Goal: Obtain resource: Obtain resource

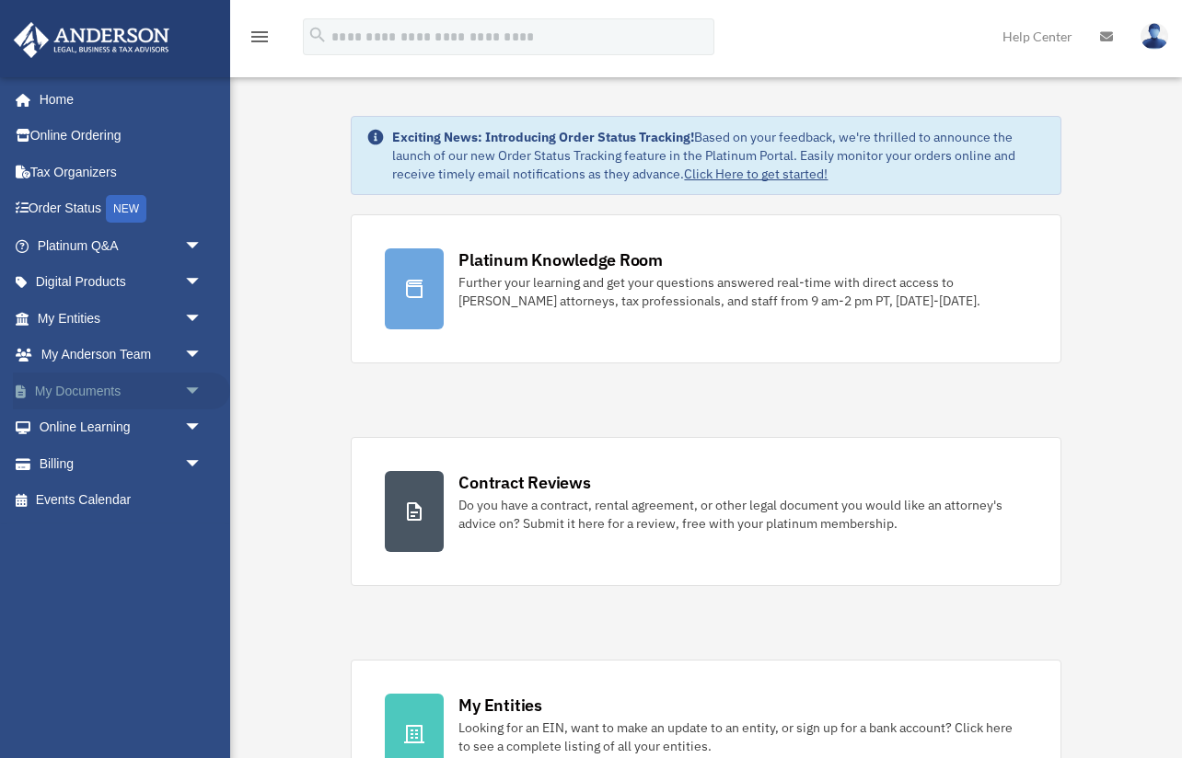
drag, startPoint x: 122, startPoint y: 391, endPoint x: 137, endPoint y: 403, distance: 19.0
click at [122, 391] on link "My Documents arrow_drop_down" at bounding box center [121, 391] width 217 height 37
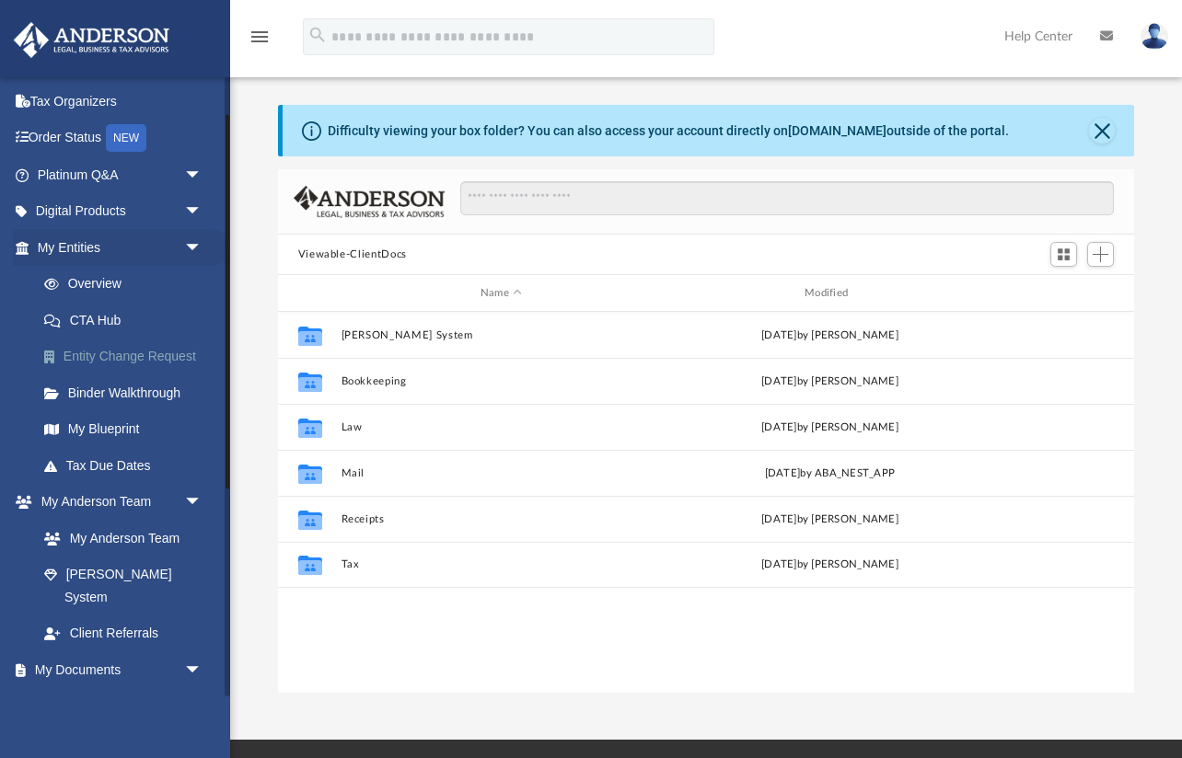
scroll to position [62, 0]
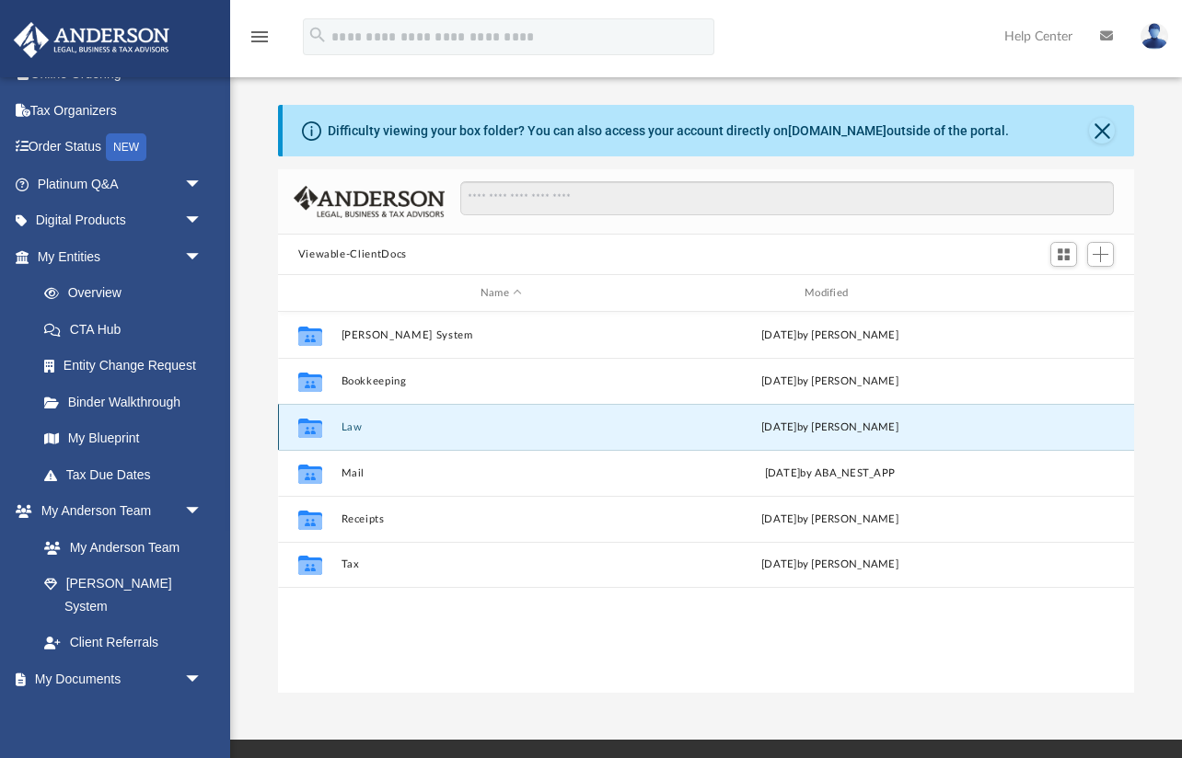
click at [349, 430] on button "Law" at bounding box center [501, 428] width 320 height 12
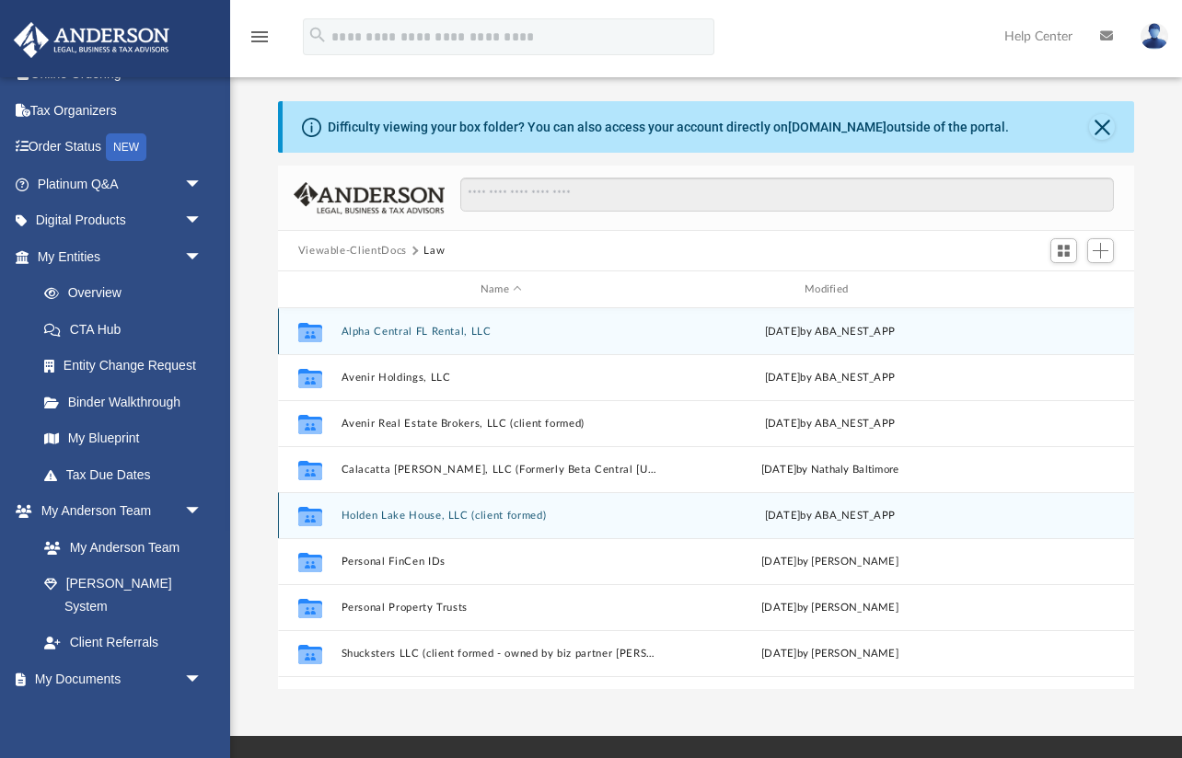
scroll to position [0, 0]
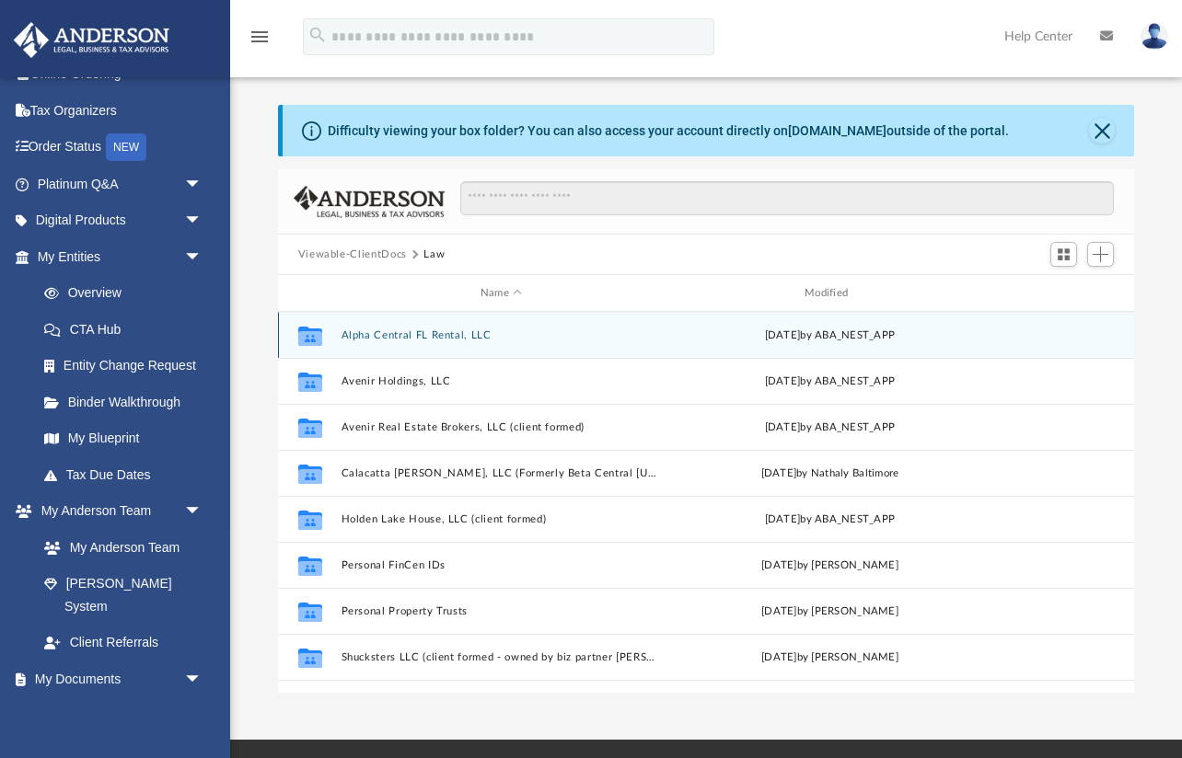
click at [405, 330] on button "Alpha Central FL Rental, LLC" at bounding box center [501, 336] width 320 height 12
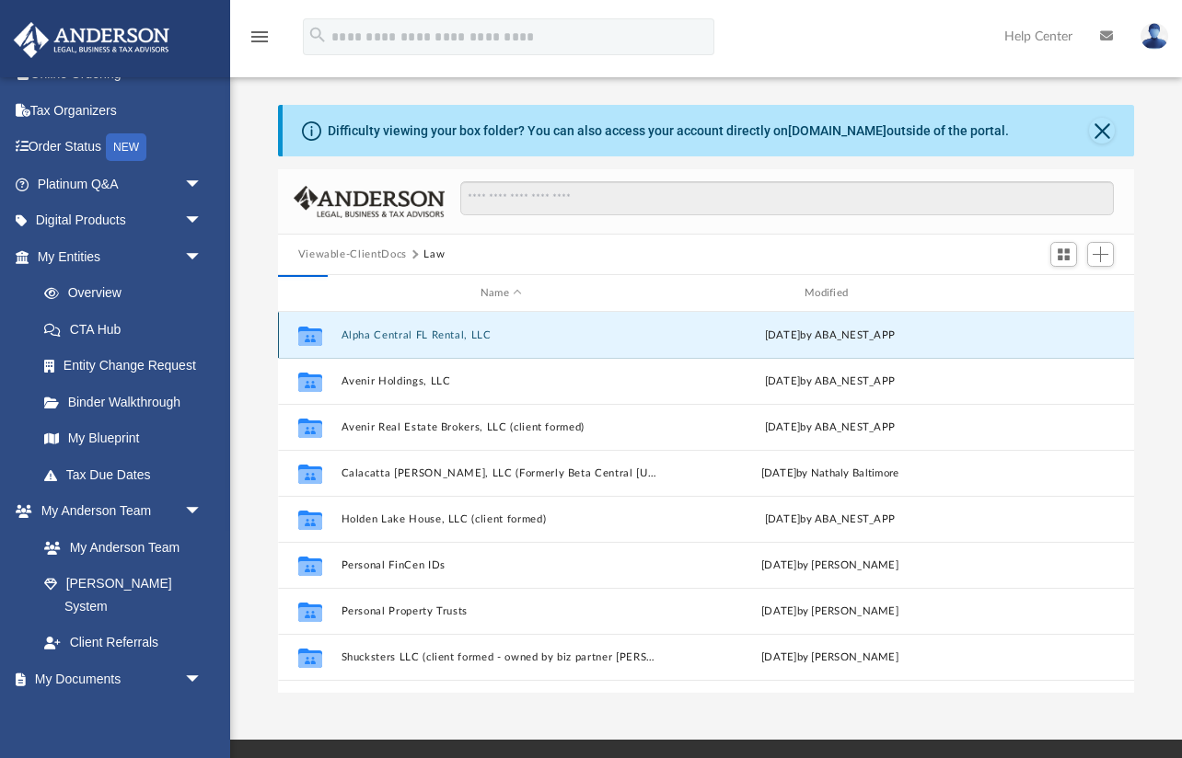
click at [444, 330] on button "Alpha Central FL Rental, LLC" at bounding box center [501, 336] width 320 height 12
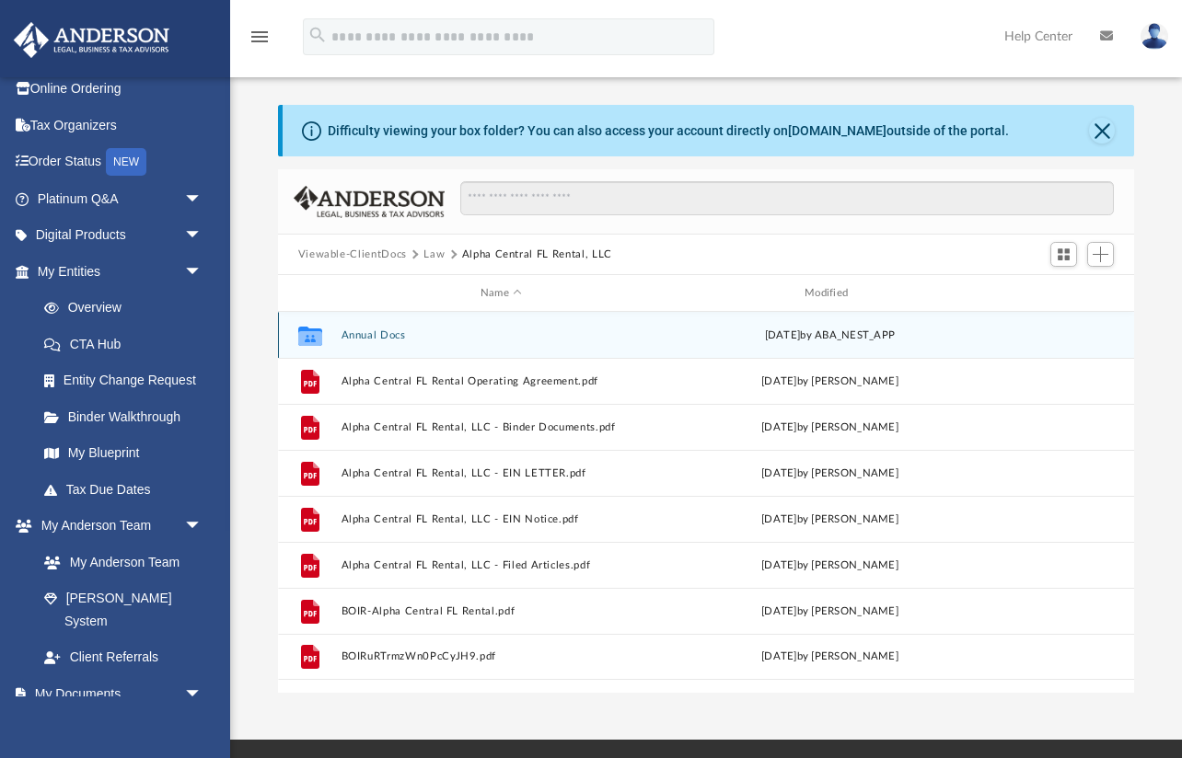
scroll to position [3, 0]
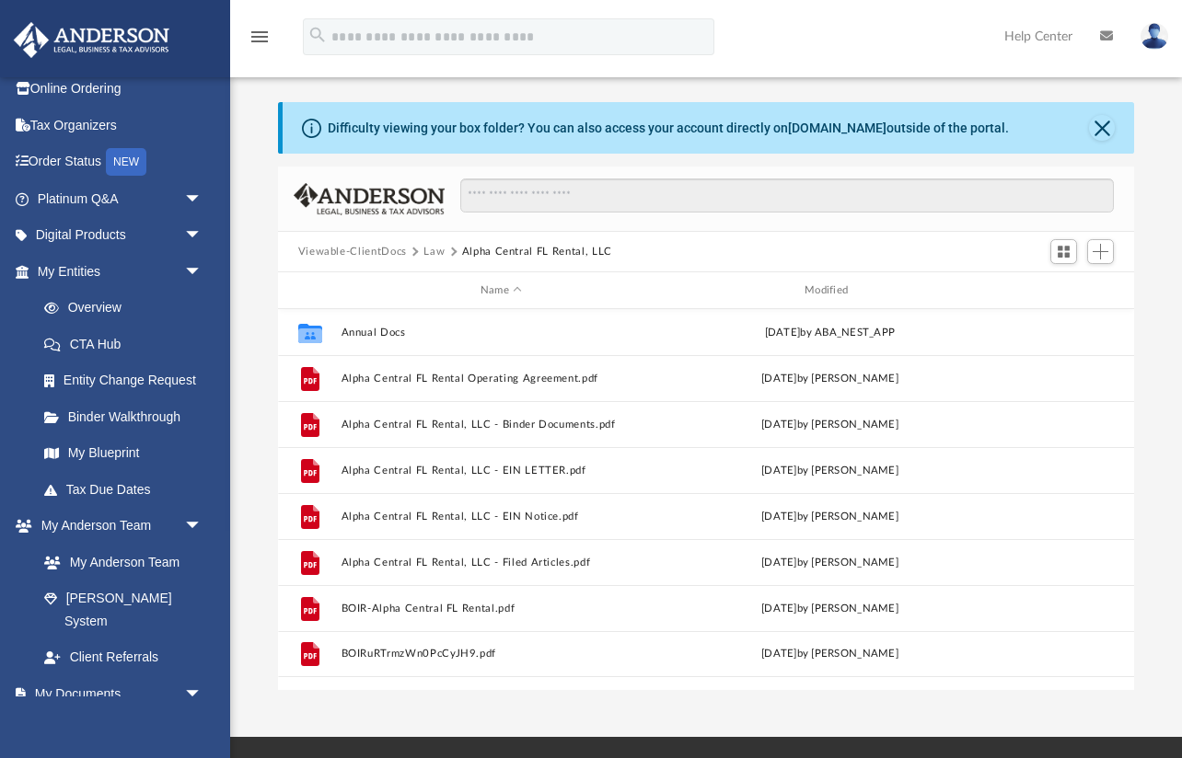
click at [433, 251] on button "Law" at bounding box center [433, 252] width 21 height 17
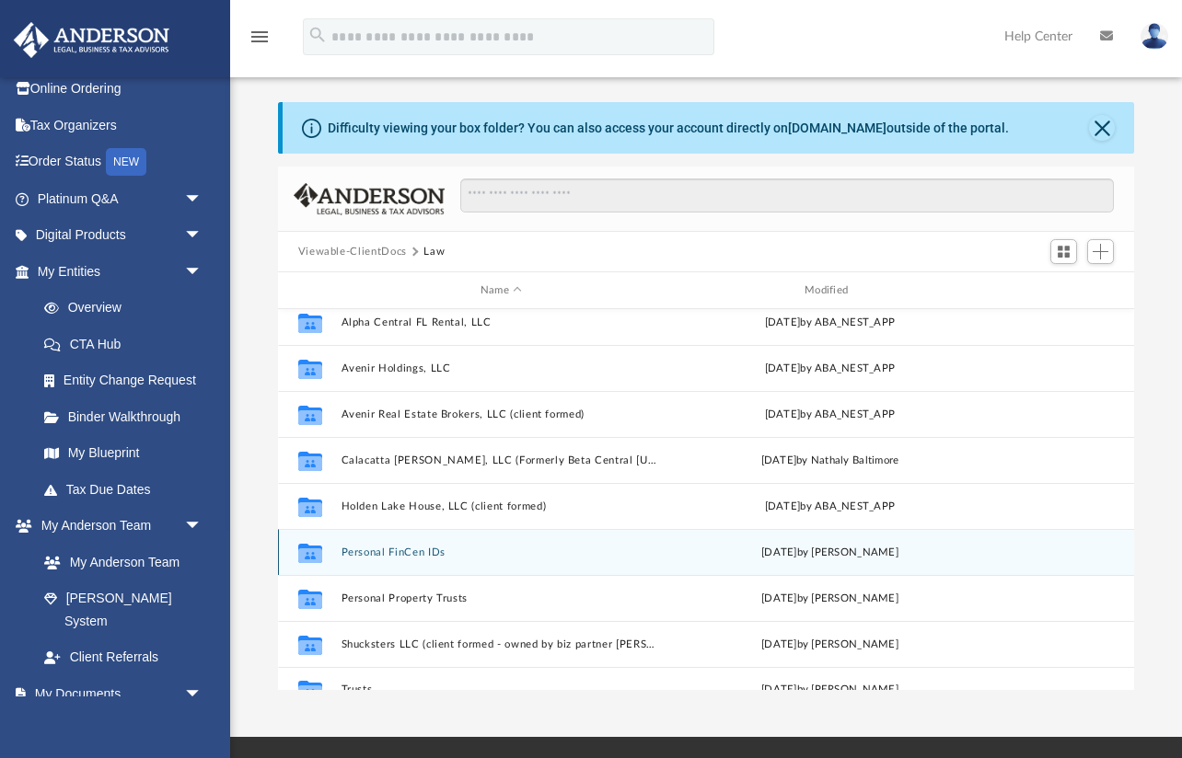
scroll to position [33, 0]
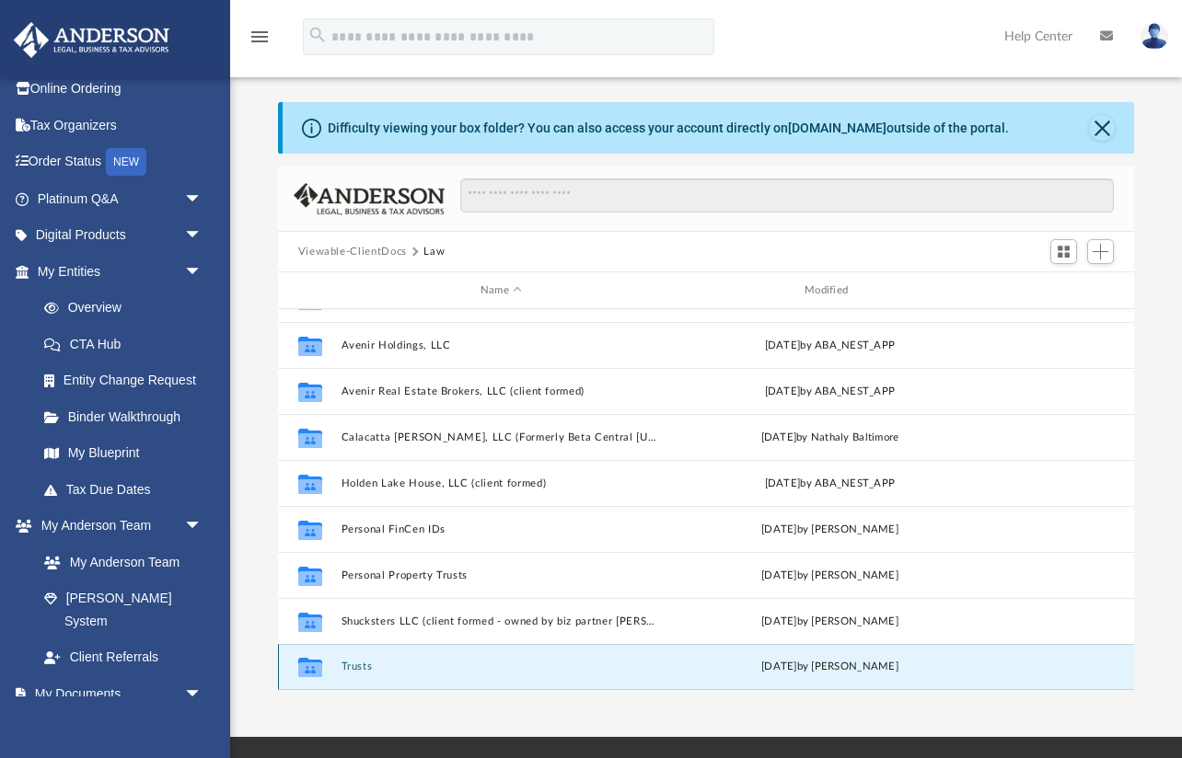
click at [353, 666] on button "Trusts" at bounding box center [501, 667] width 320 height 12
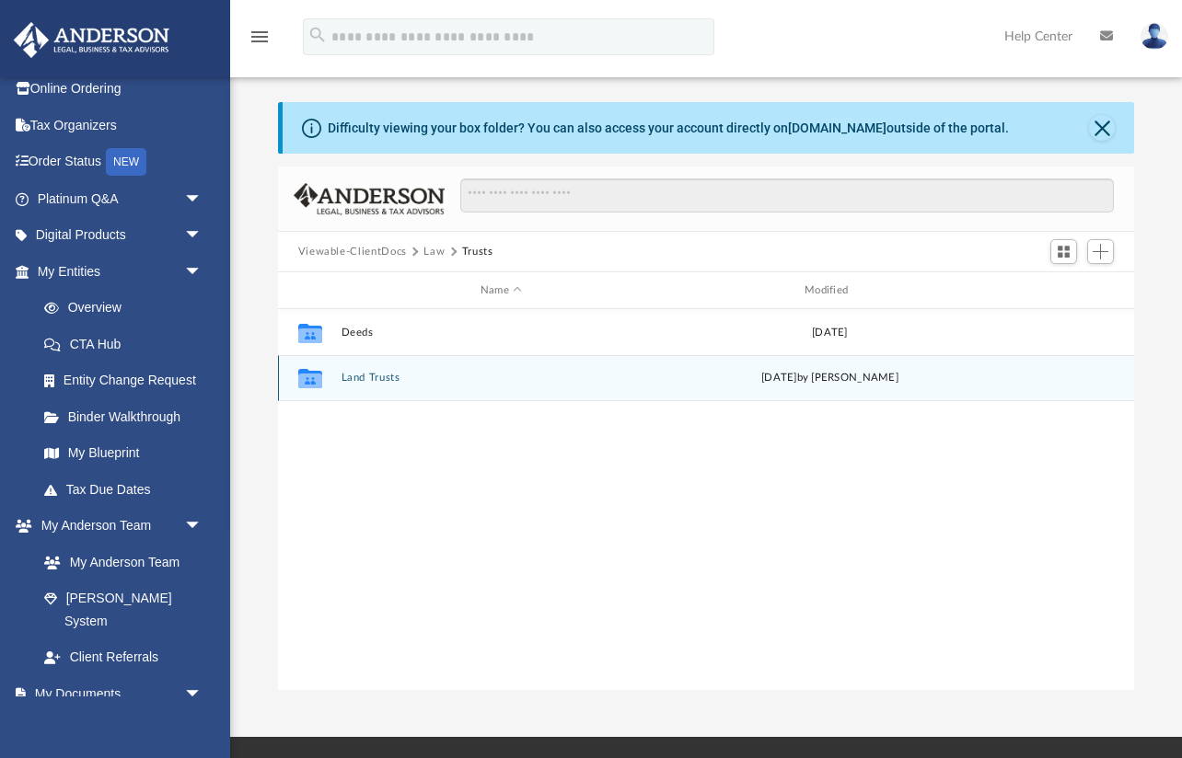
click at [375, 383] on button "Land Trusts" at bounding box center [501, 378] width 320 height 12
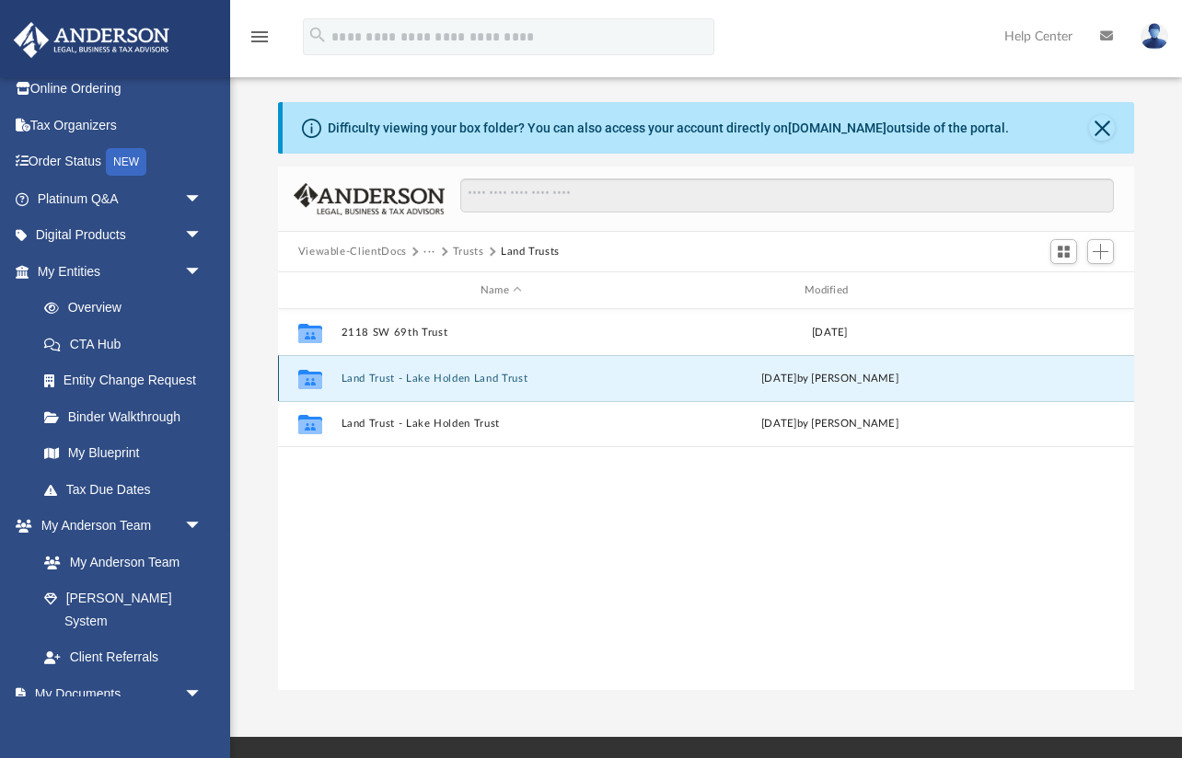
click at [383, 373] on button "Land Trust - Lake Holden Land Trust" at bounding box center [501, 379] width 320 height 12
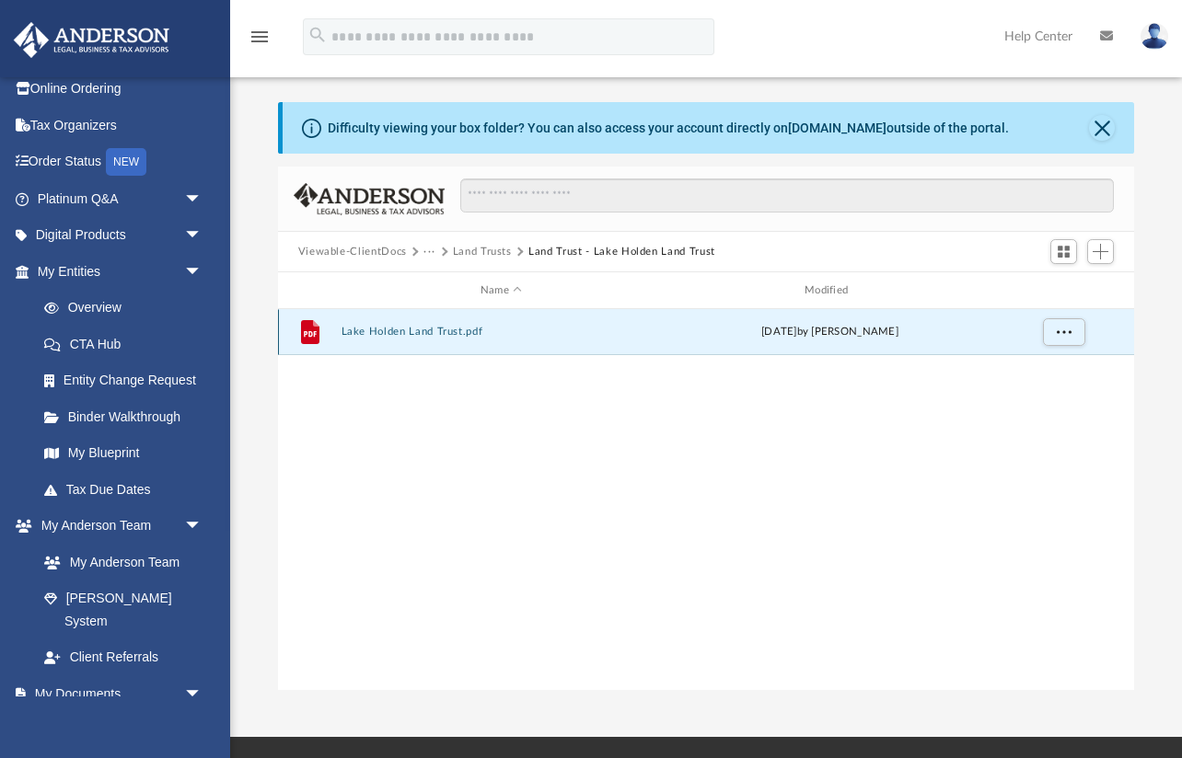
click at [446, 328] on button "Lake Holden Land Trust.pdf" at bounding box center [501, 332] width 320 height 12
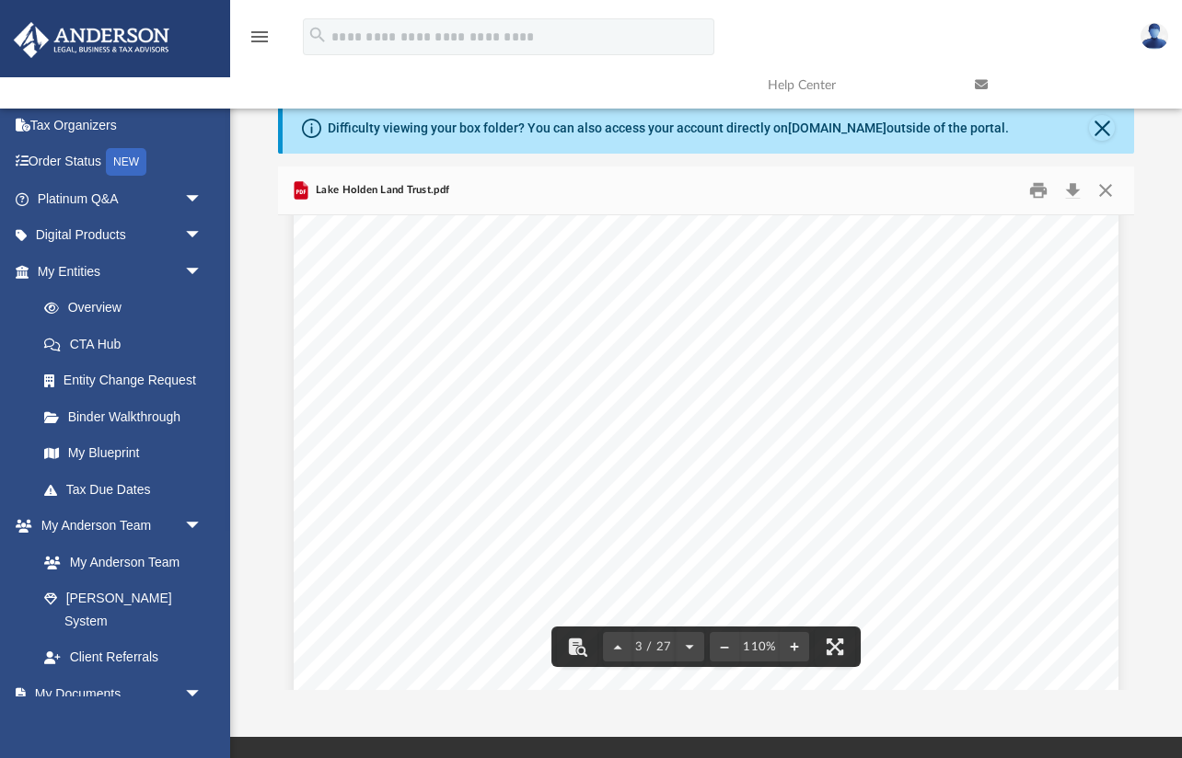
scroll to position [2331, 0]
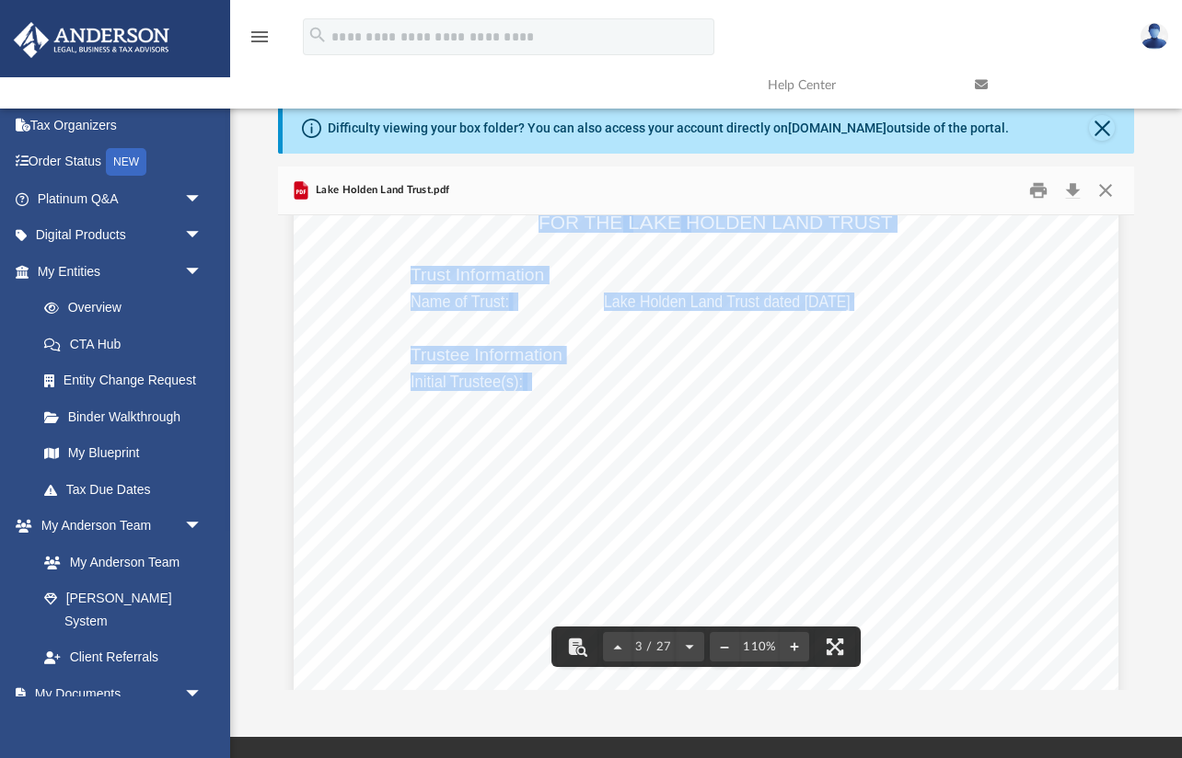
drag, startPoint x: 608, startPoint y: 380, endPoint x: 1025, endPoint y: 377, distance: 416.1
click at [1044, 377] on div "CONFIRMATION OF NAMES AND FIDUCIARIES FOR THE LAKE HOLDEN LAND TRUST Trust Info…" at bounding box center [706, 616] width 824 height 1067
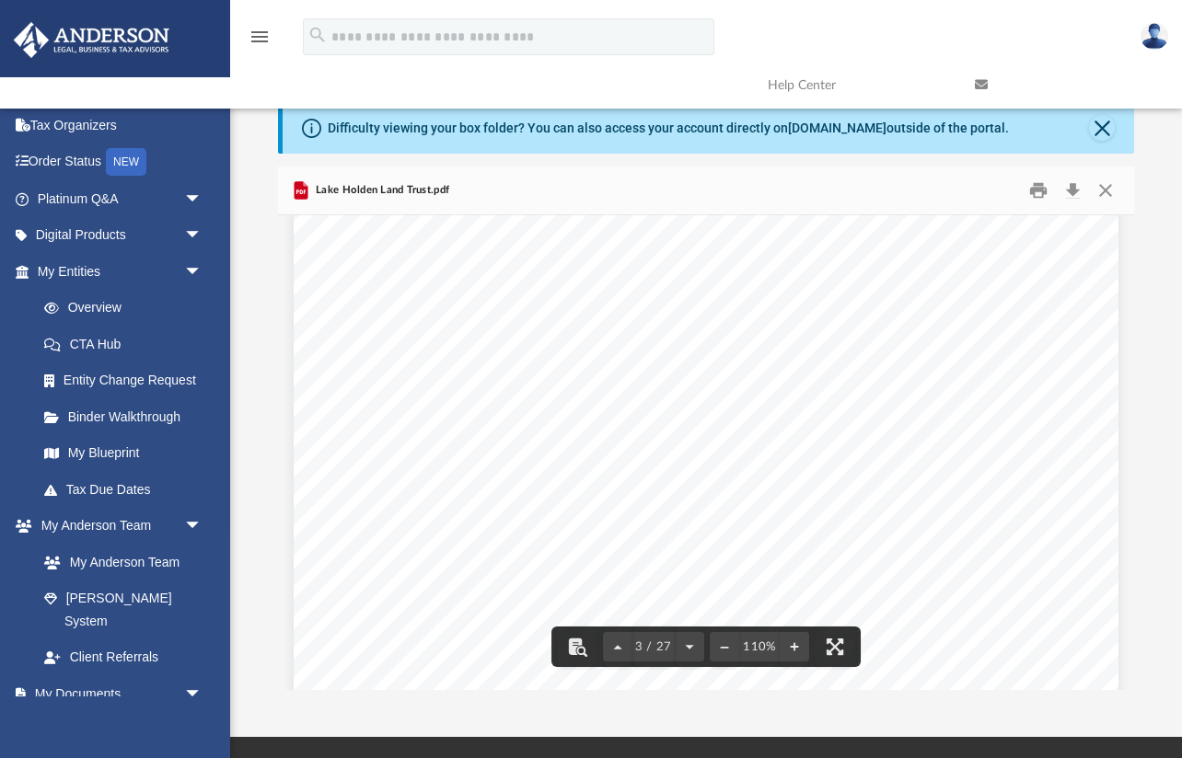
click at [927, 384] on span "a Wyoming limited liability company" at bounding box center [891, 383] width 265 height 17
click at [672, 388] on span "Avenir Holdings, LLC" at bounding box center [677, 383] width 146 height 17
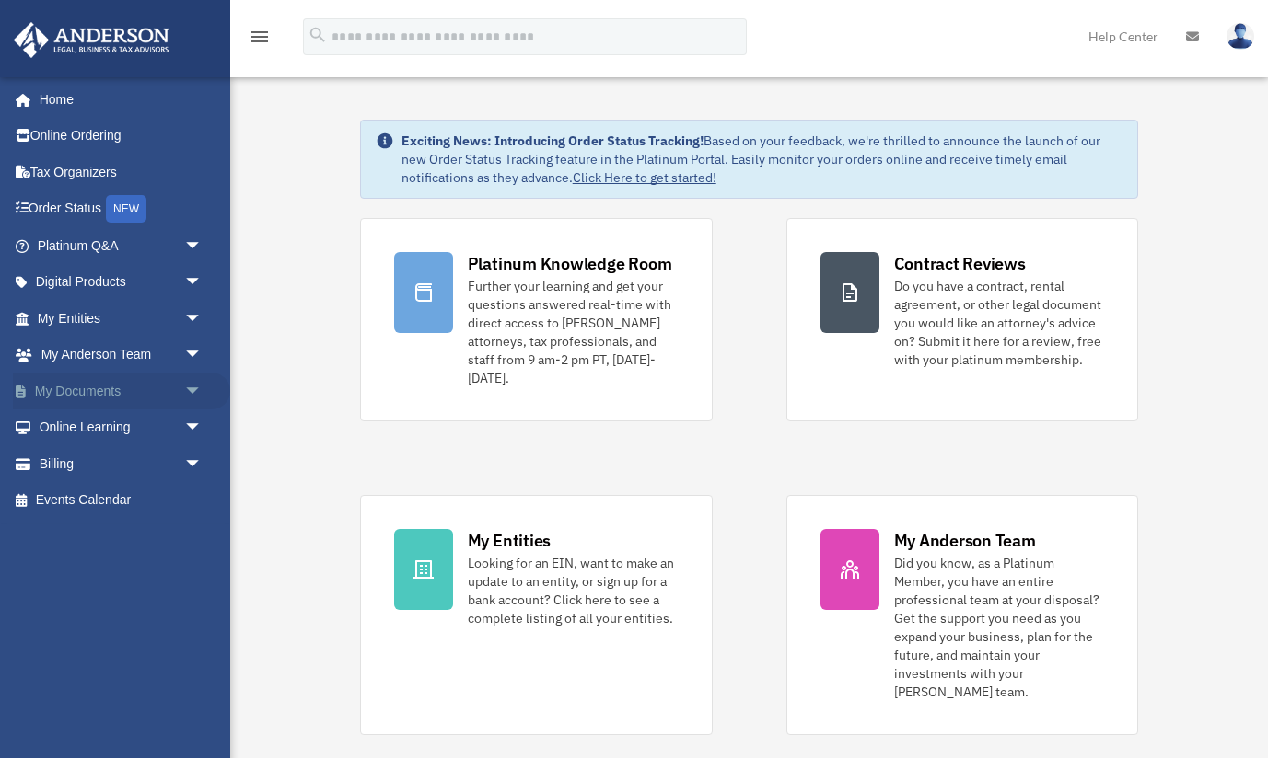
click at [110, 390] on link "My Documents arrow_drop_down" at bounding box center [121, 391] width 217 height 37
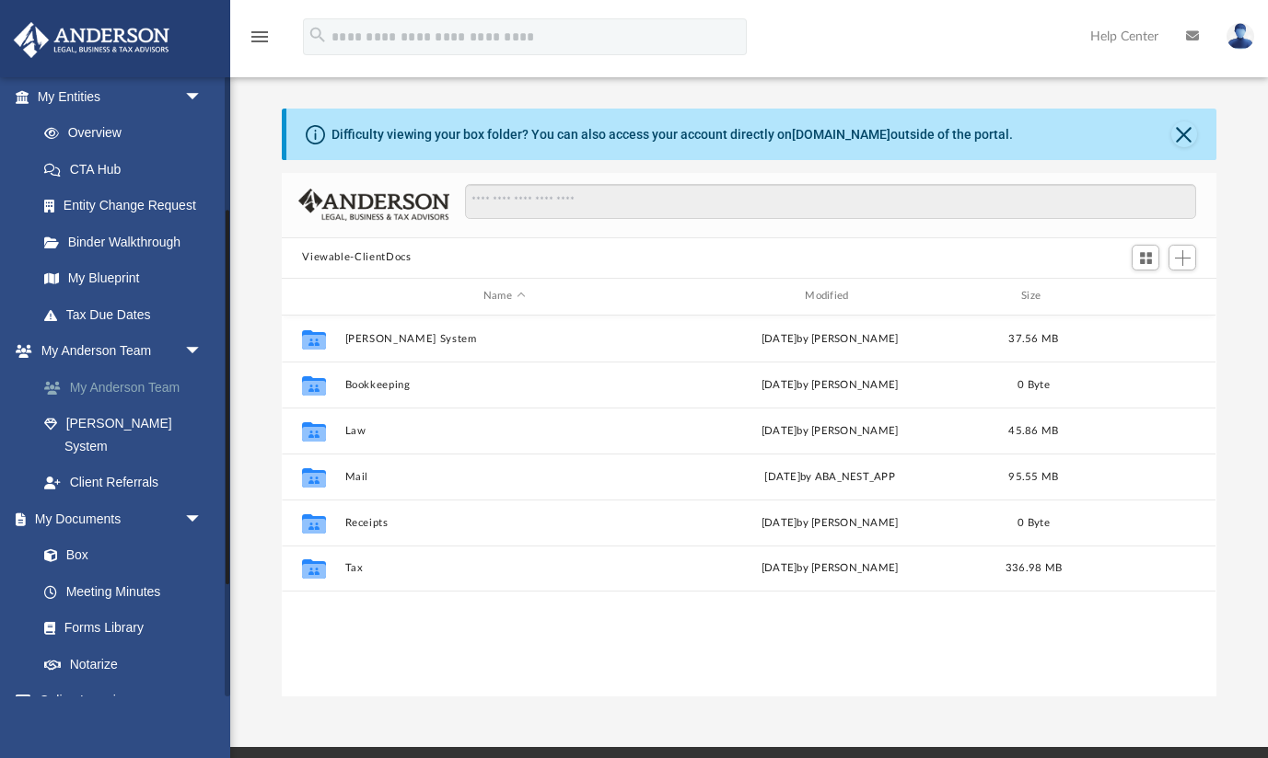
scroll to position [306, 0]
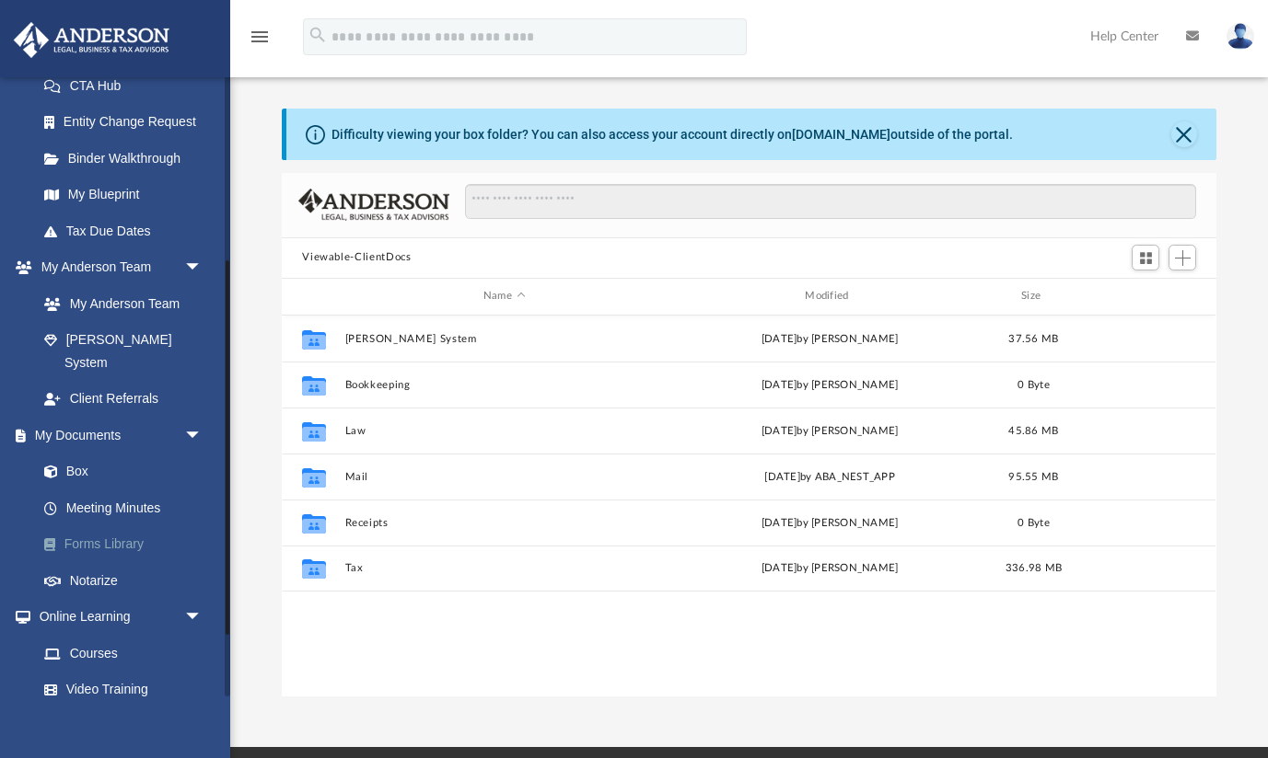
click at [113, 527] on link "Forms Library" at bounding box center [128, 545] width 204 height 37
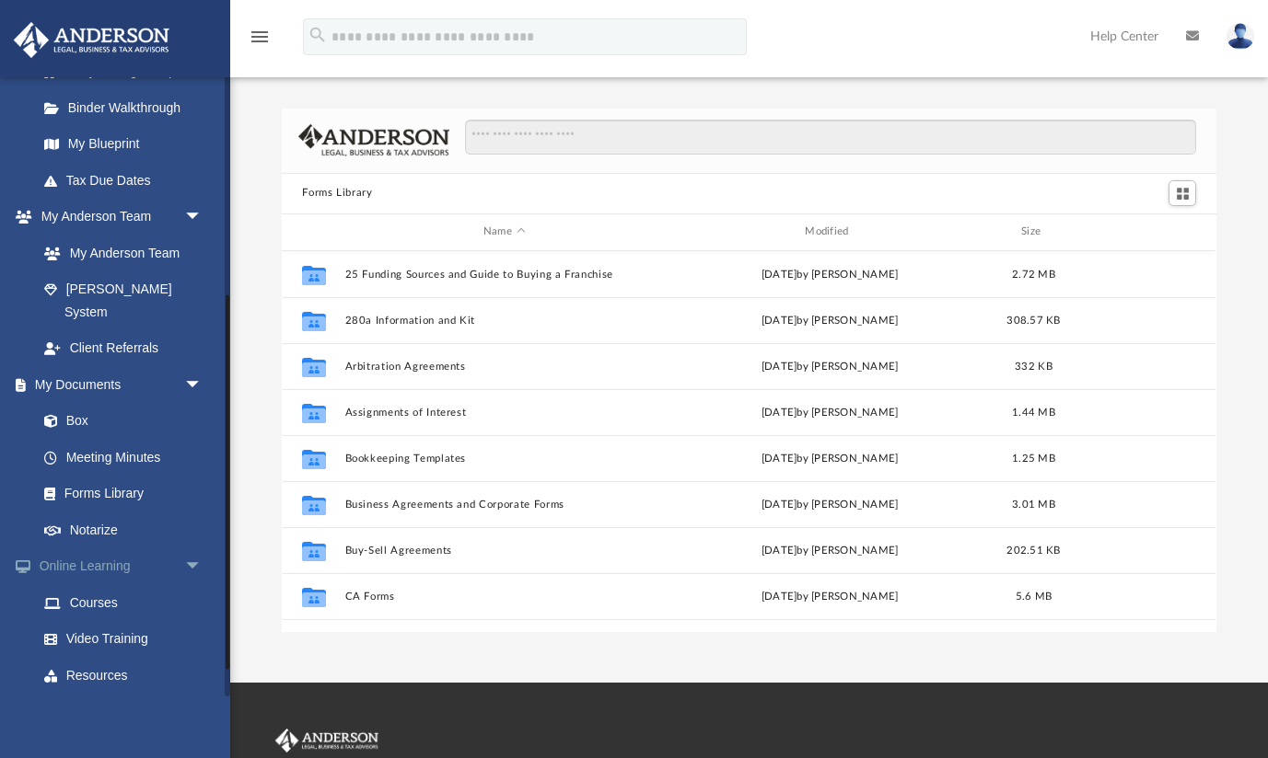
scroll to position [363, 0]
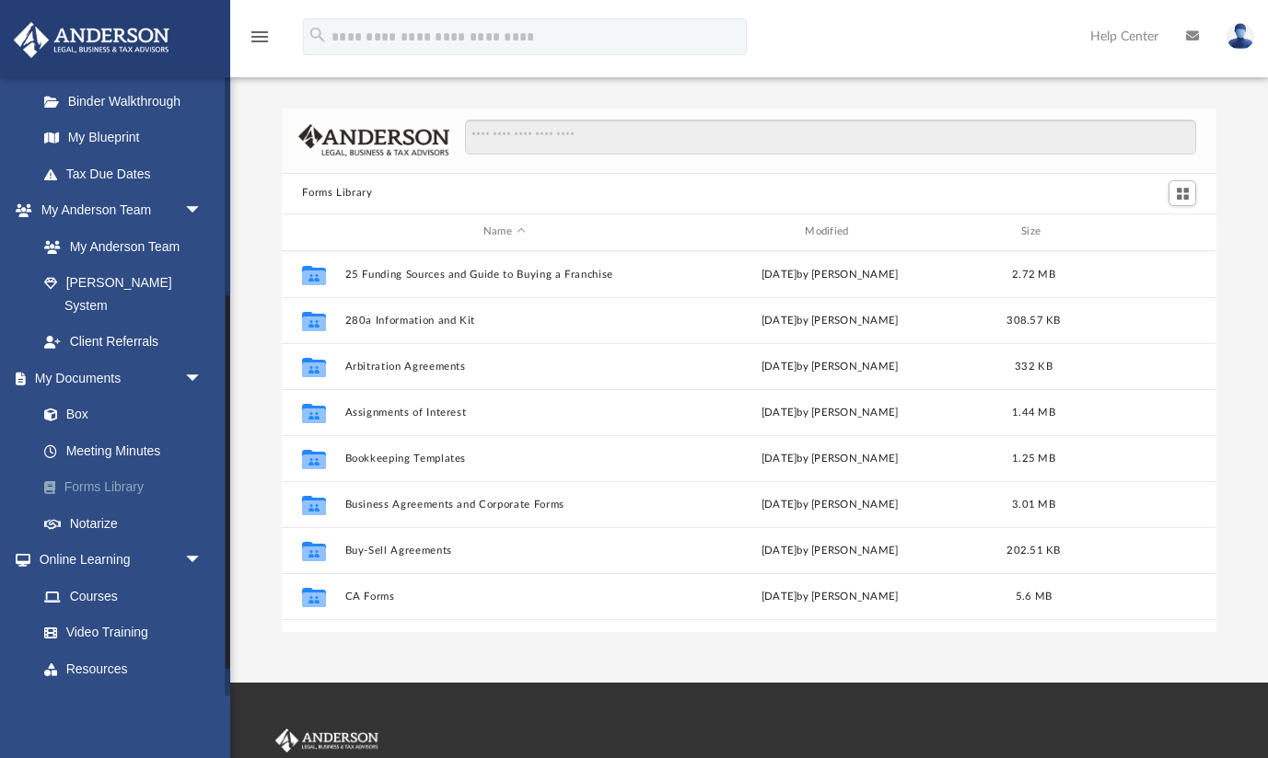
click at [121, 469] on link "Forms Library" at bounding box center [128, 487] width 204 height 37
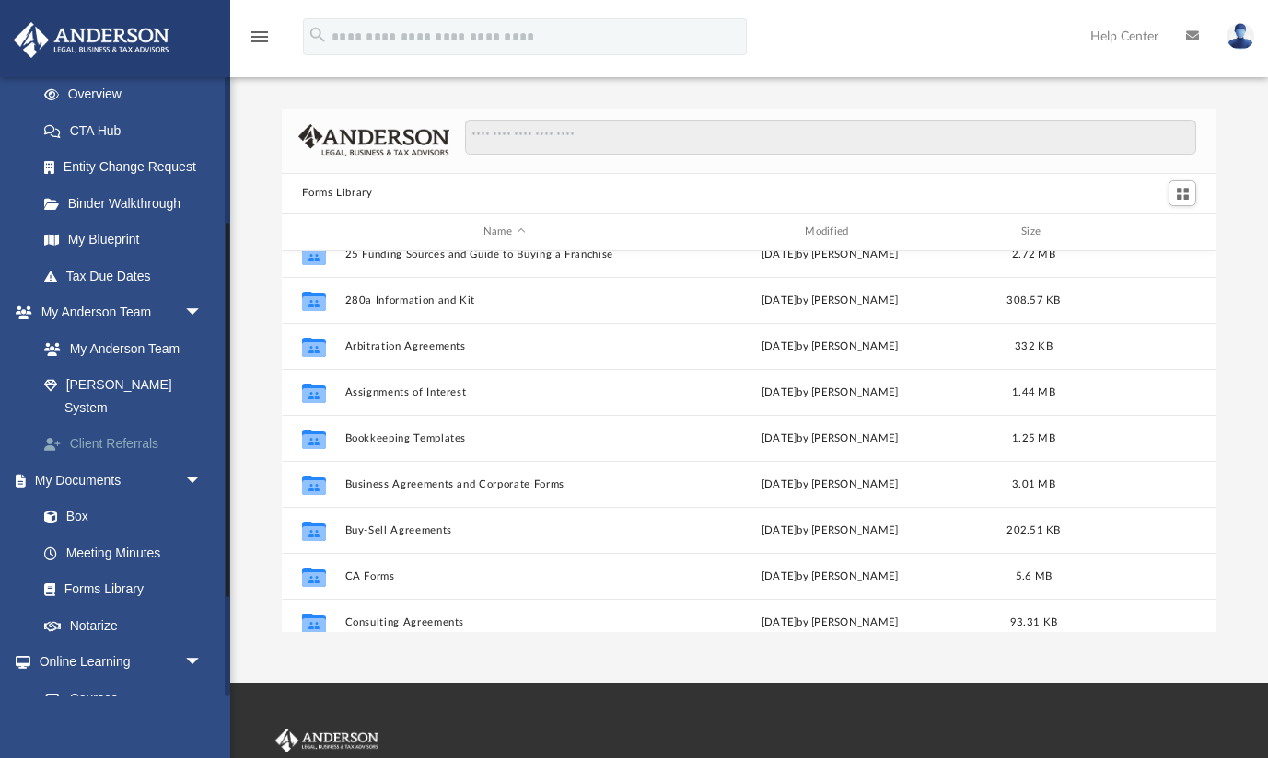
scroll to position [223, 0]
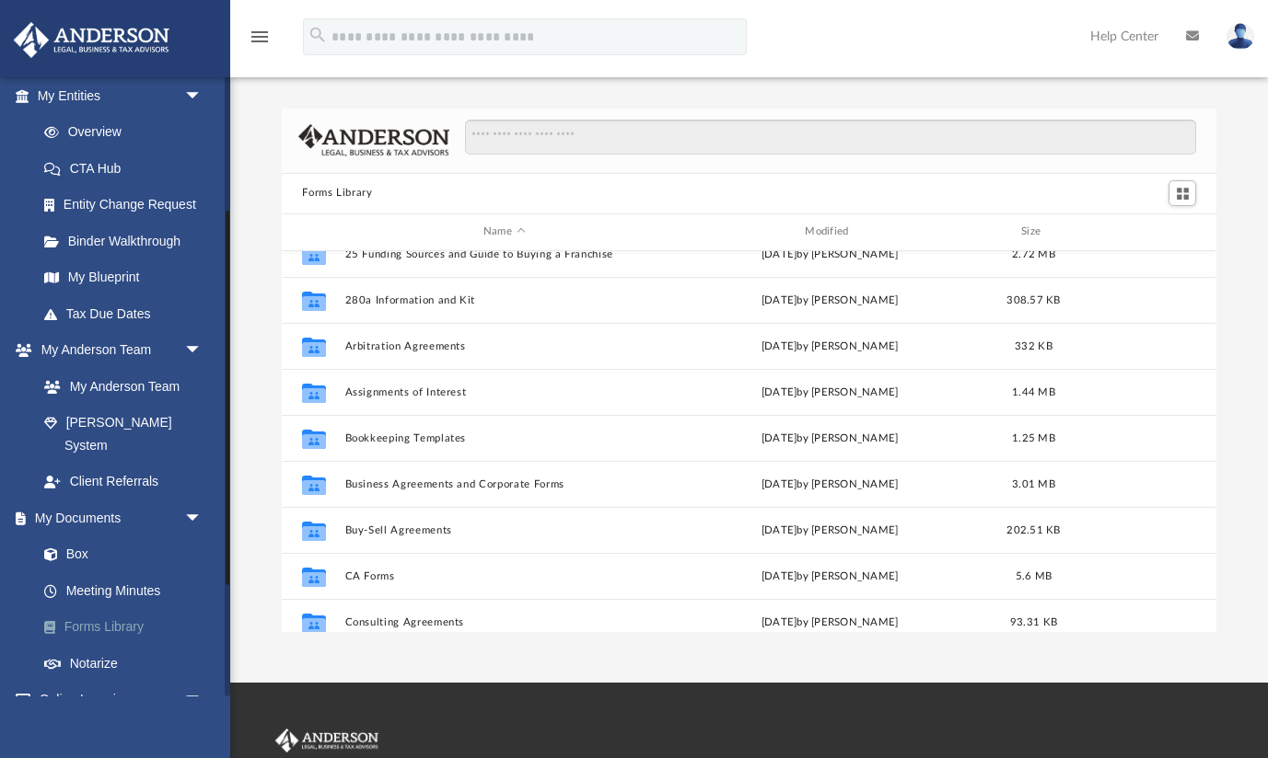
click at [122, 612] on link "Forms Library" at bounding box center [128, 627] width 204 height 37
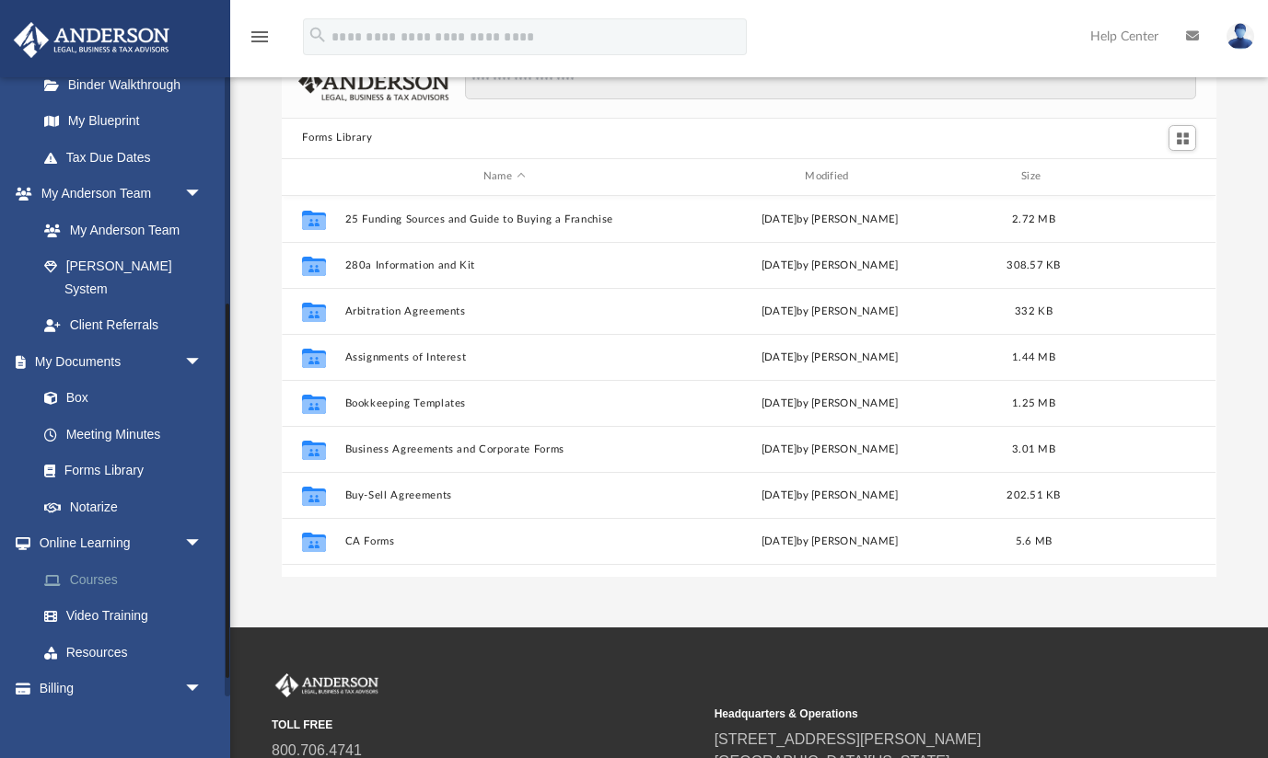
scroll to position [377, 0]
click at [89, 459] on link "Forms Library" at bounding box center [128, 473] width 204 height 37
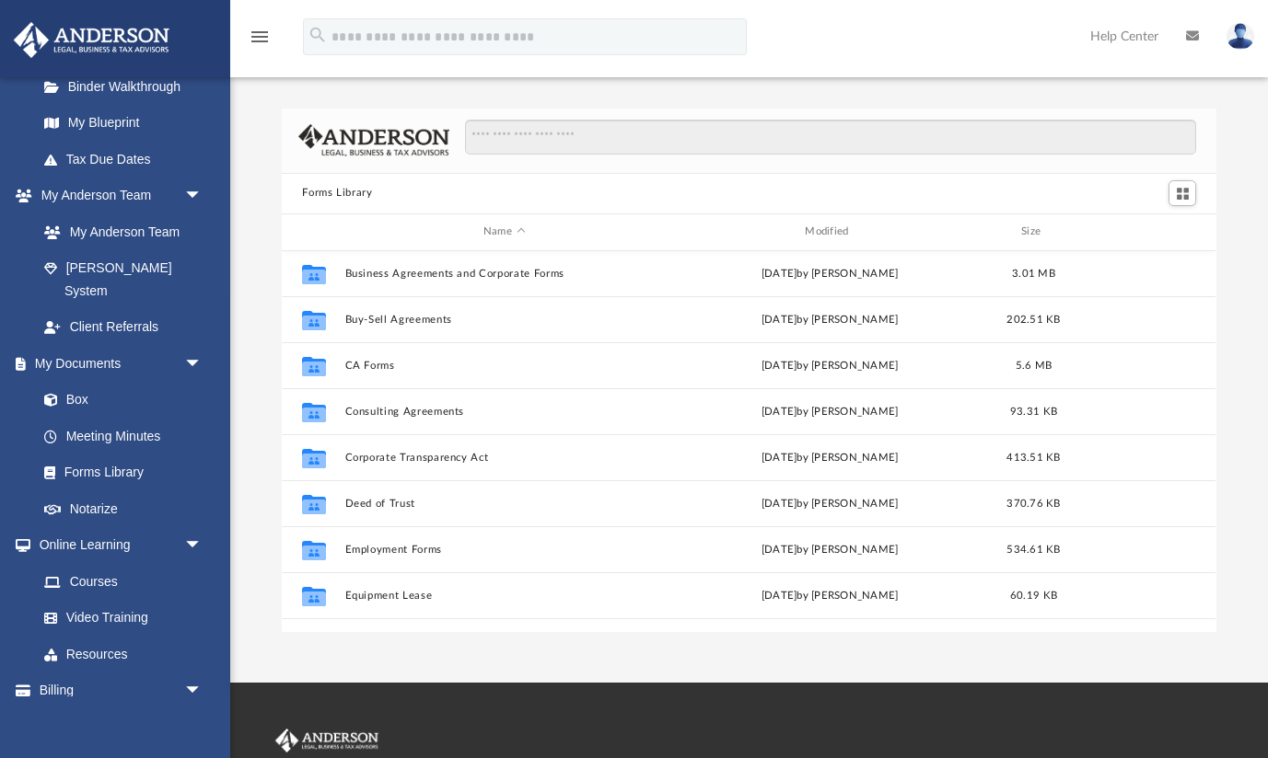
scroll to position [0, 0]
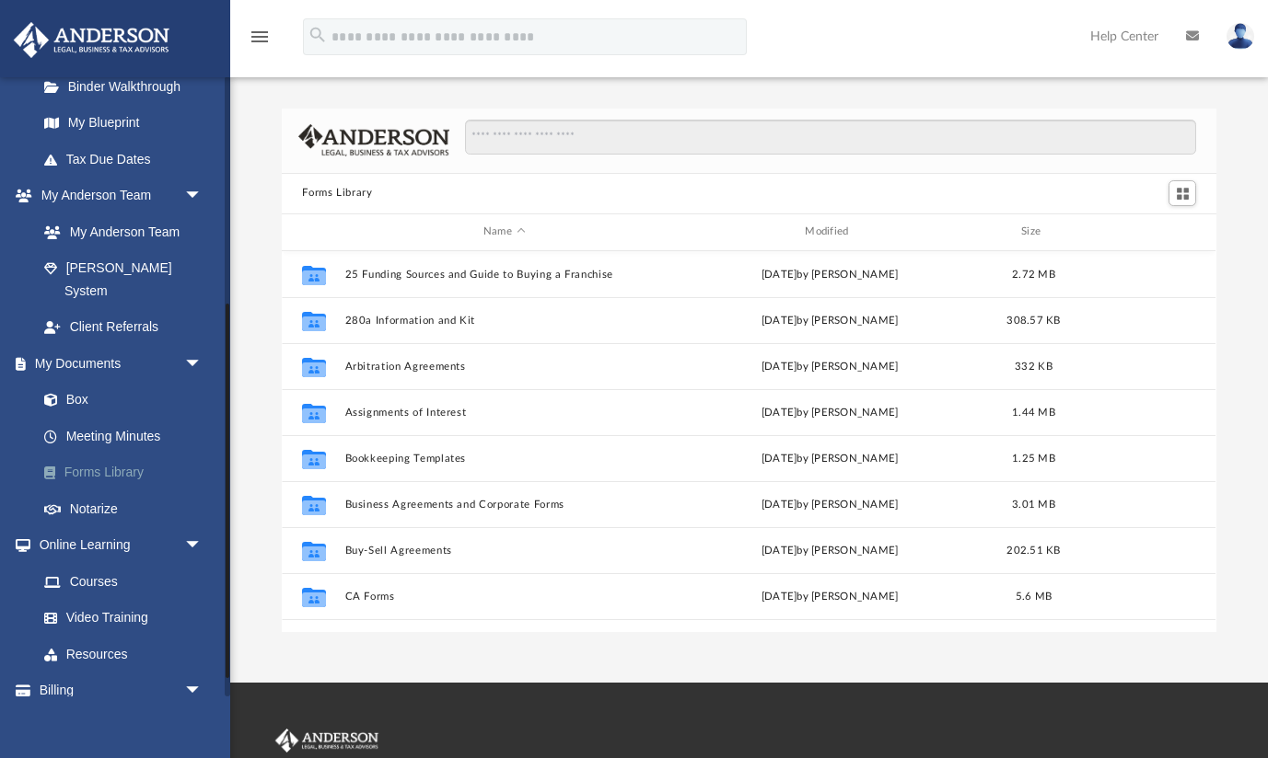
click at [106, 455] on link "Forms Library" at bounding box center [128, 473] width 204 height 37
click at [84, 382] on link "Box" at bounding box center [128, 400] width 204 height 37
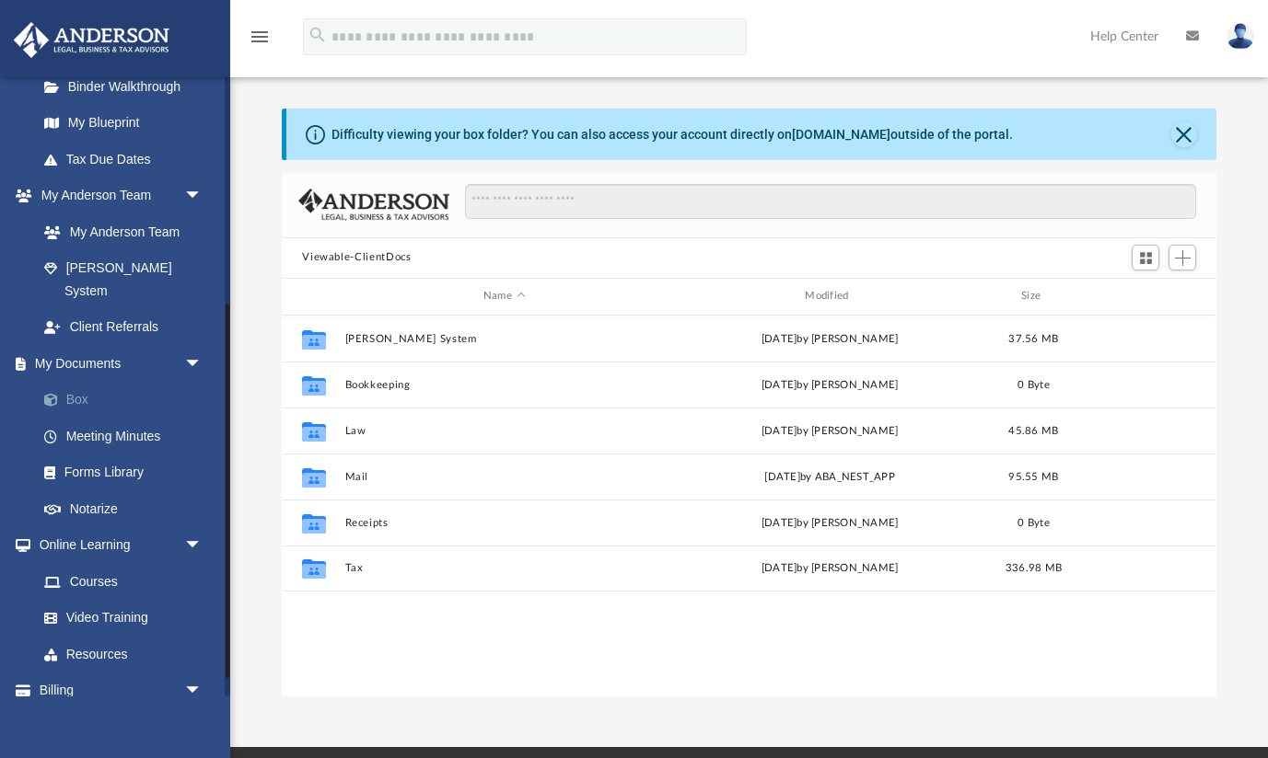
scroll to position [419, 934]
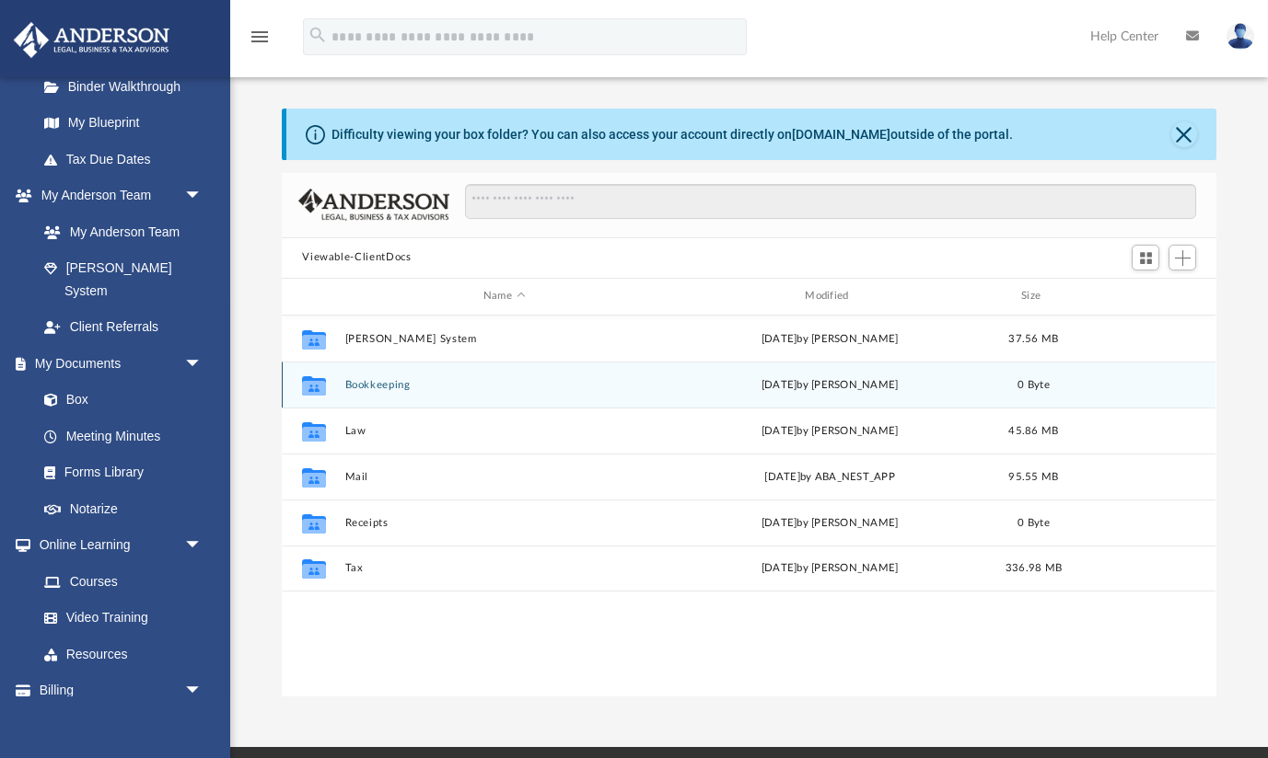
click at [372, 388] on button "Bookkeeping" at bounding box center [504, 385] width 318 height 12
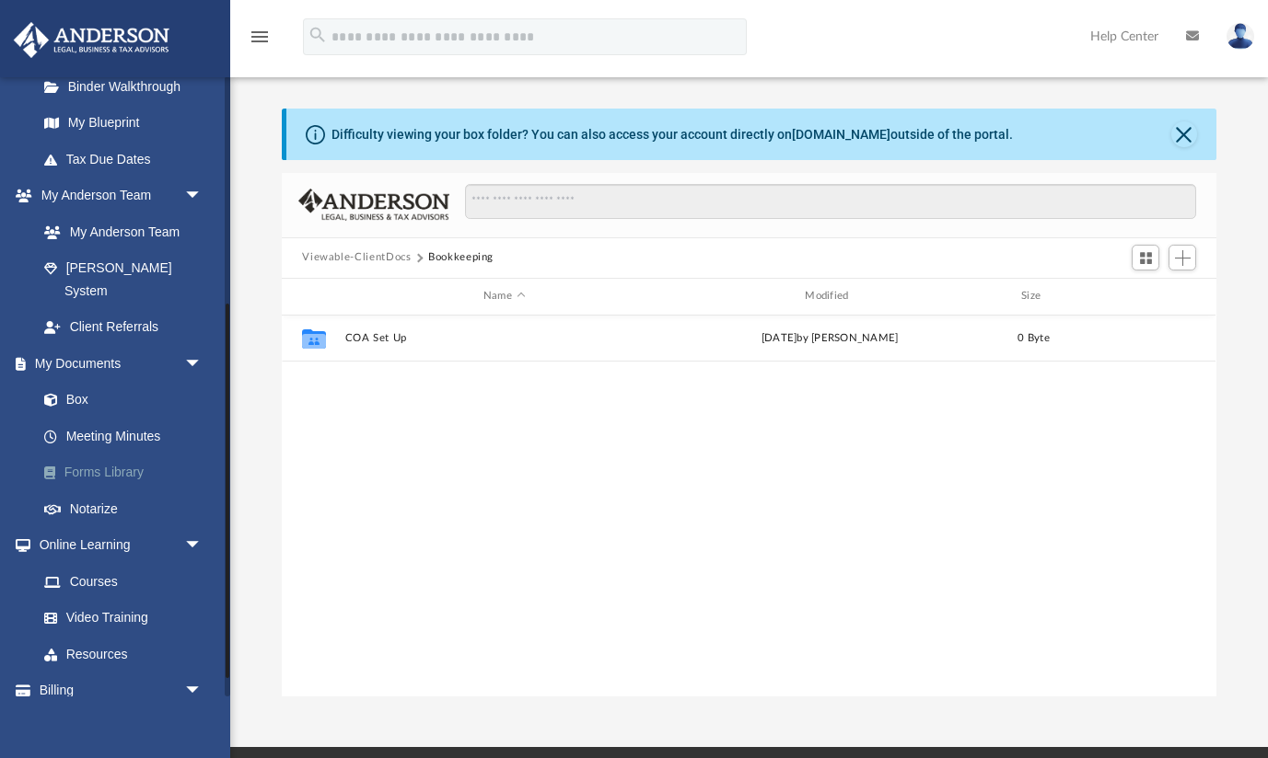
click at [97, 455] on link "Forms Library" at bounding box center [128, 473] width 204 height 37
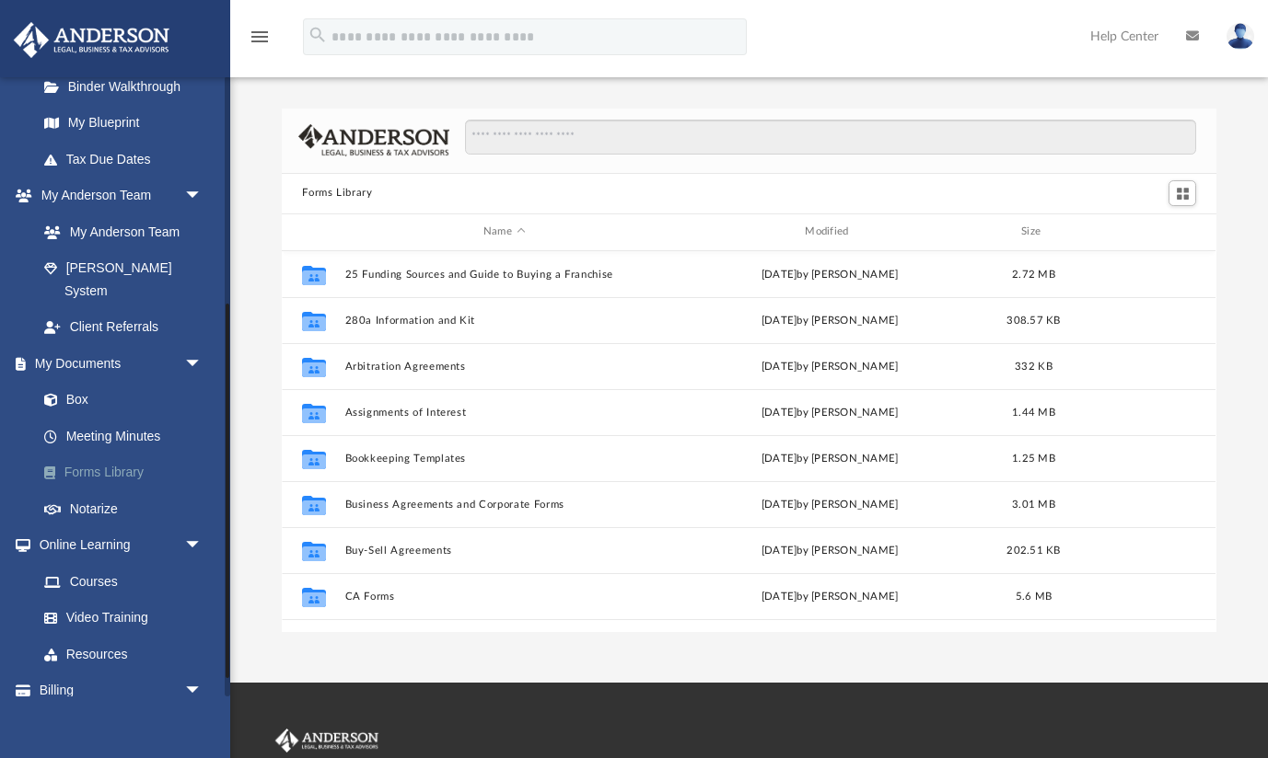
click at [111, 455] on link "Forms Library" at bounding box center [128, 473] width 204 height 37
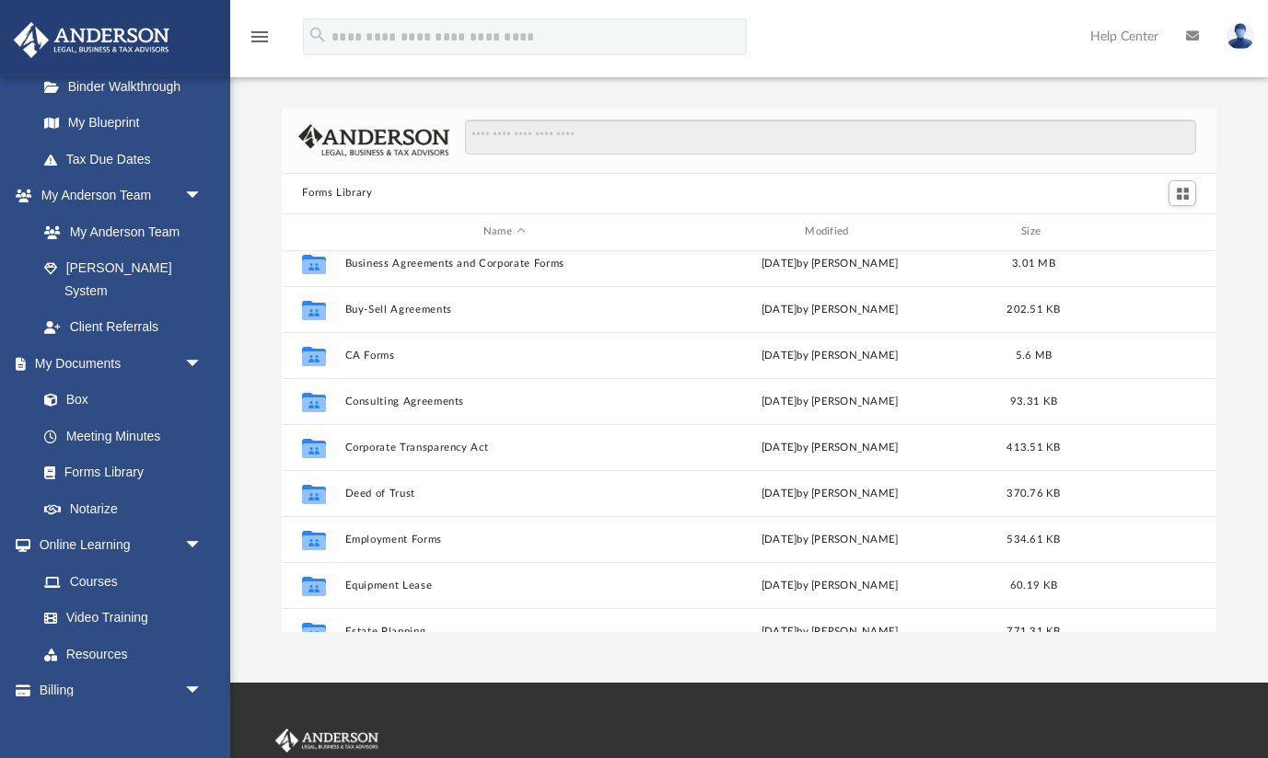
scroll to position [249, 0]
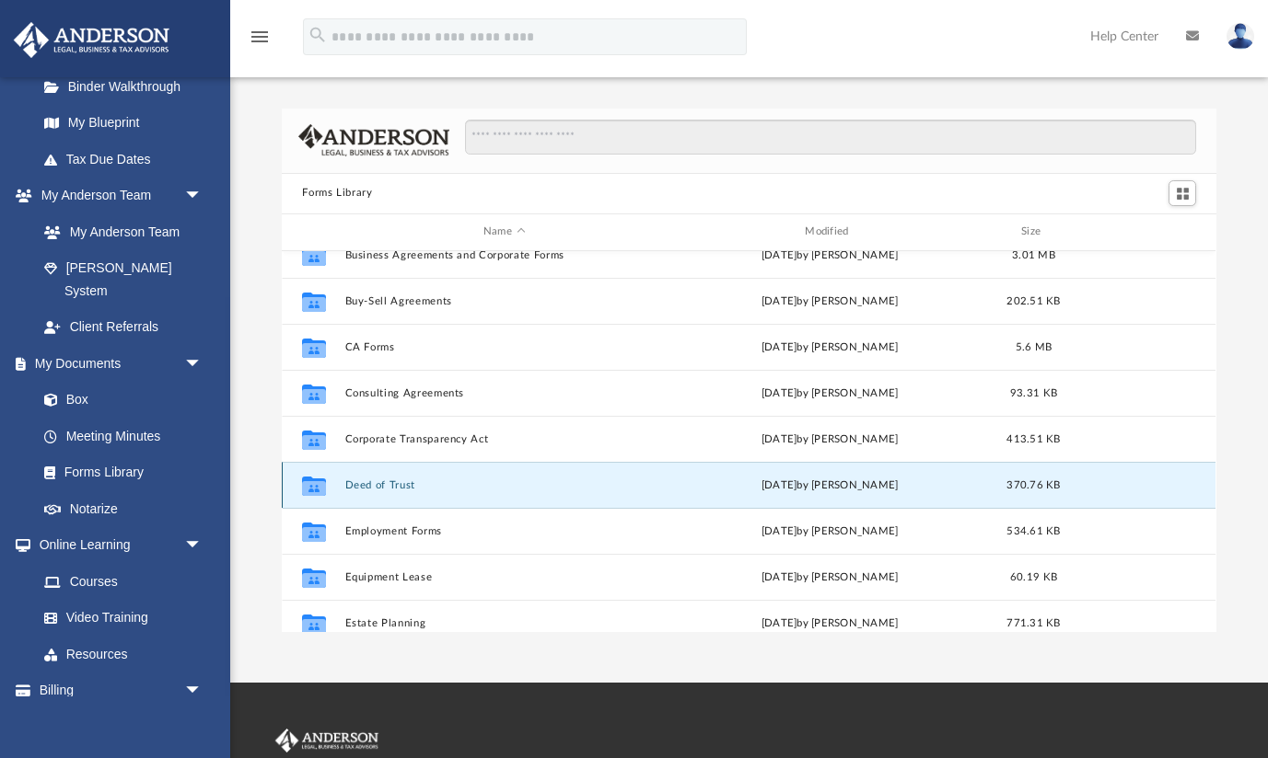
click at [387, 489] on button "Deed of Trust" at bounding box center [504, 486] width 318 height 12
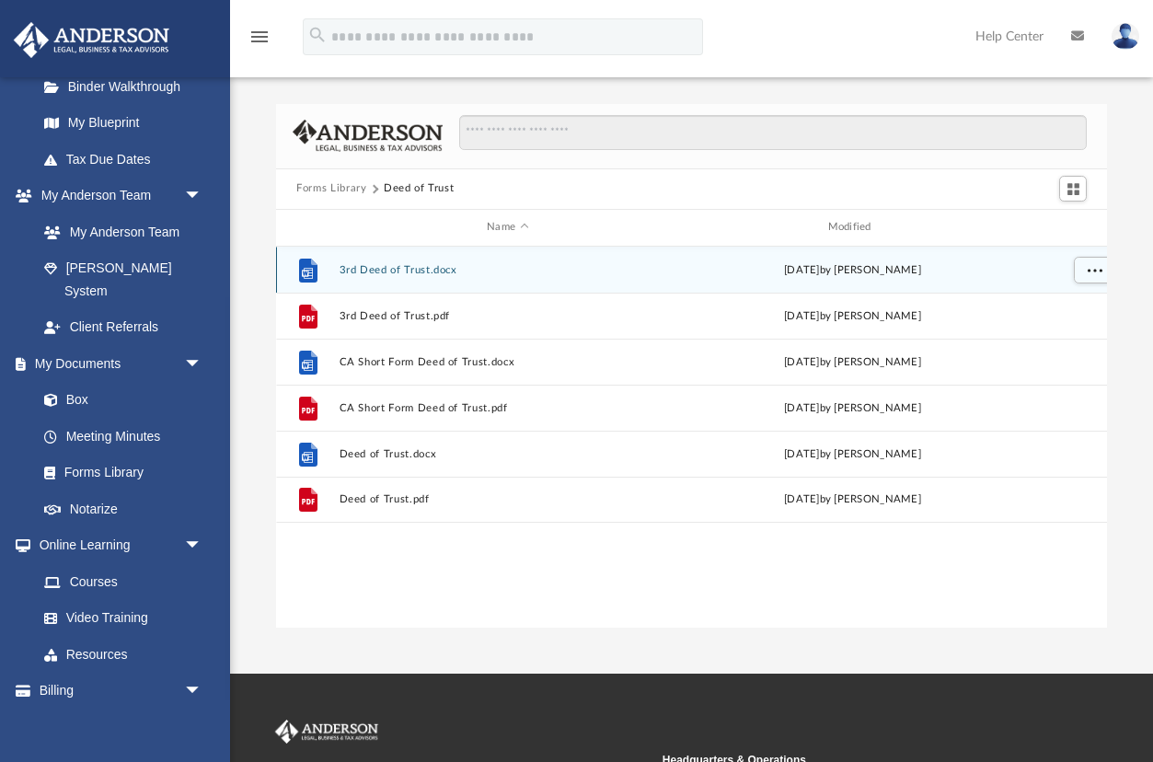
scroll to position [419, 830]
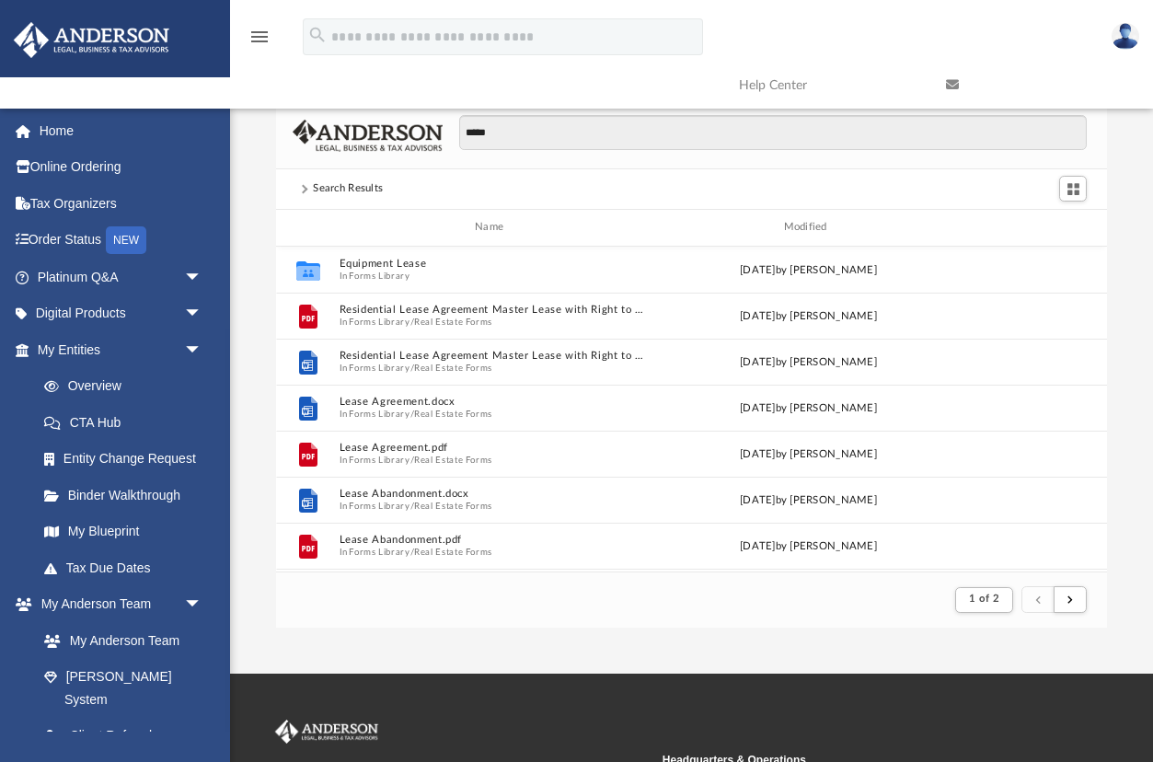
scroll to position [362, 830]
